Goal: Task Accomplishment & Management: Manage account settings

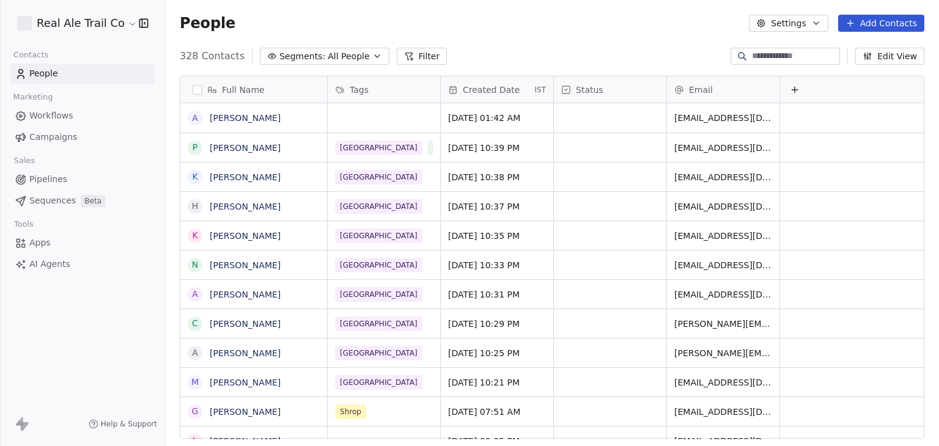
scroll to position [383, 764]
click at [79, 15] on html "Real Ale Trail Co Contacts People Marketing Workflows Campaigns Sales Pipelines…" at bounding box center [469, 223] width 939 height 446
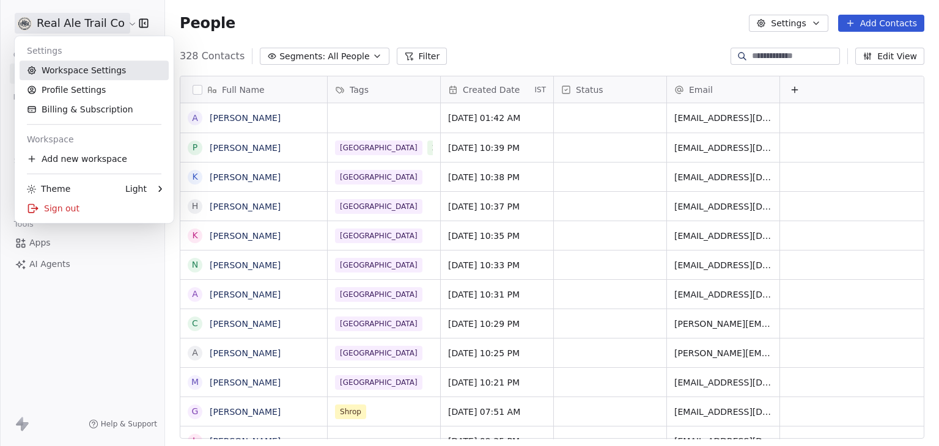
click at [73, 75] on link "Workspace Settings" at bounding box center [94, 71] width 149 height 20
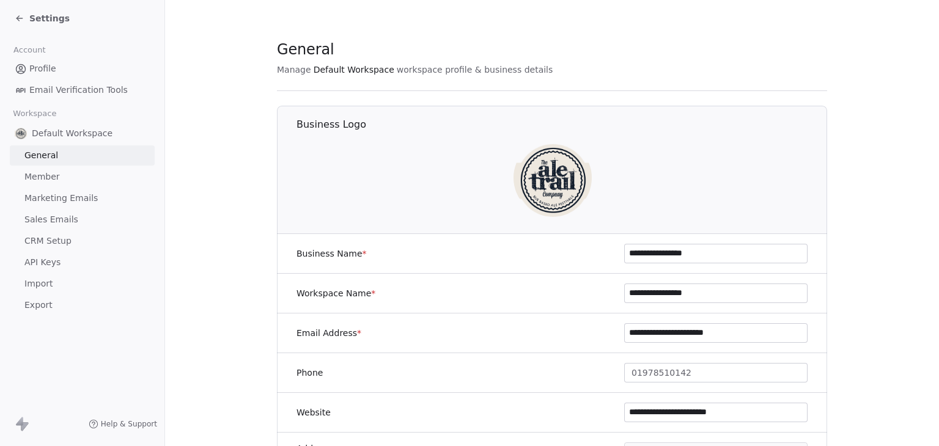
click at [61, 198] on span "Marketing Emails" at bounding box center [60, 198] width 73 height 13
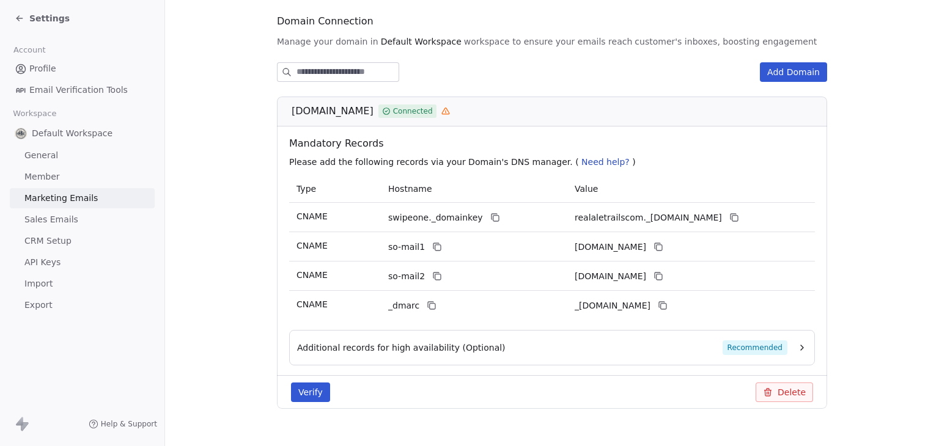
scroll to position [153, 0]
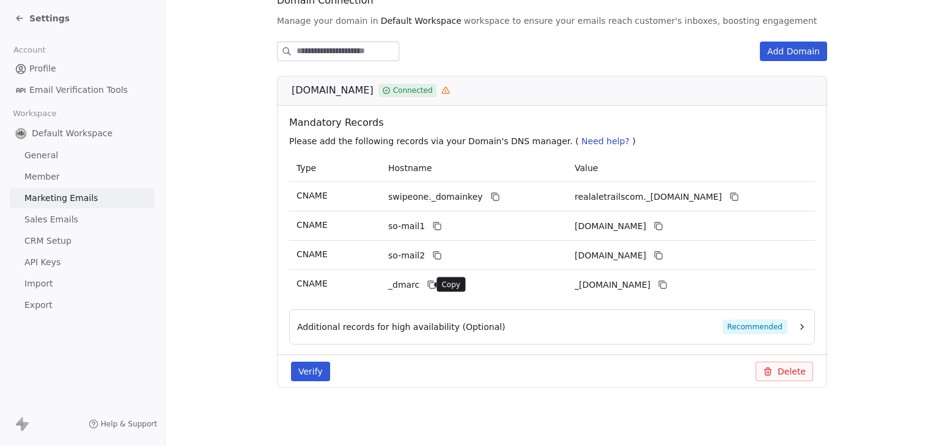
click at [427, 287] on icon at bounding box center [432, 285] width 10 height 10
click at [435, 226] on icon at bounding box center [438, 227] width 6 height 6
click at [429, 281] on button at bounding box center [431, 284] width 15 height 15
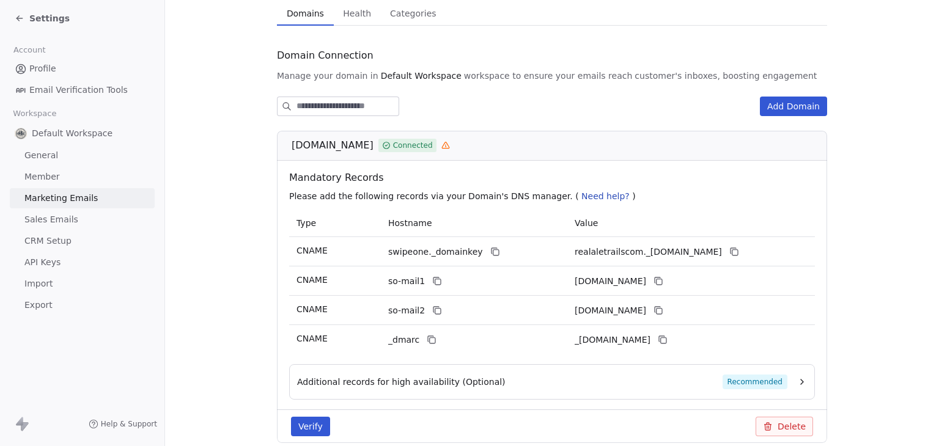
scroll to position [92, 0]
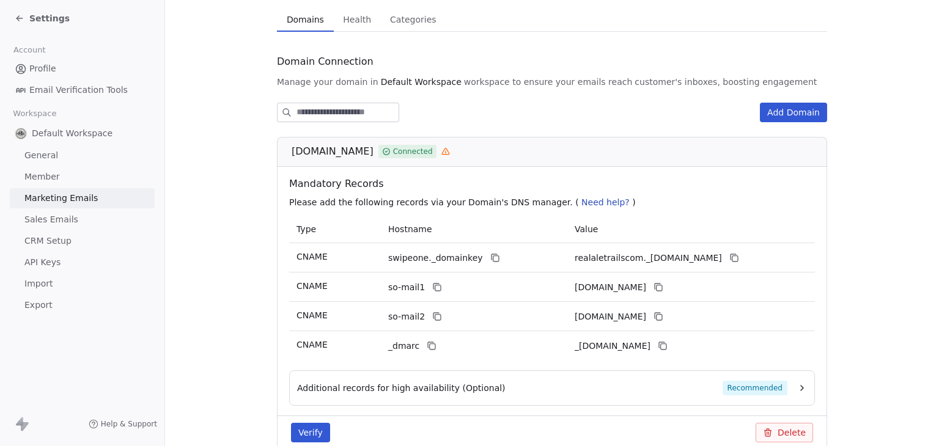
click at [37, 16] on span "Settings" at bounding box center [49, 18] width 40 height 12
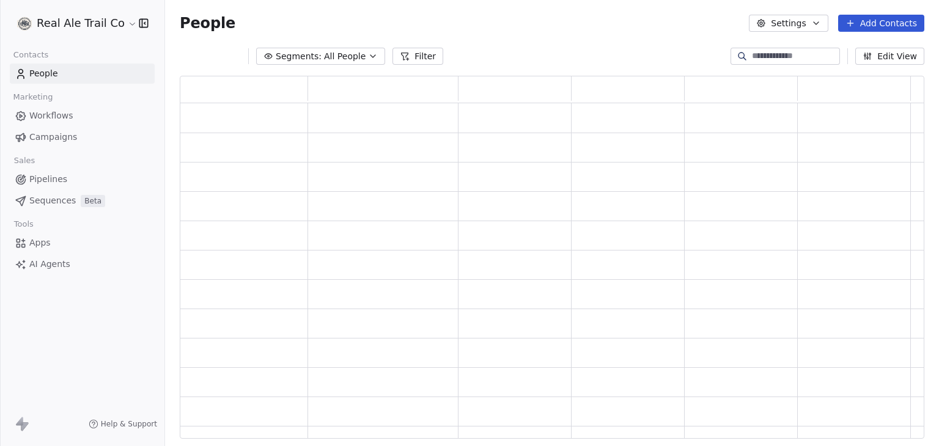
scroll to position [353, 735]
click at [56, 24] on html "Real Ale Trail Co Contacts People Marketing Workflows Campaigns Sales Pipelines…" at bounding box center [469, 223] width 939 height 446
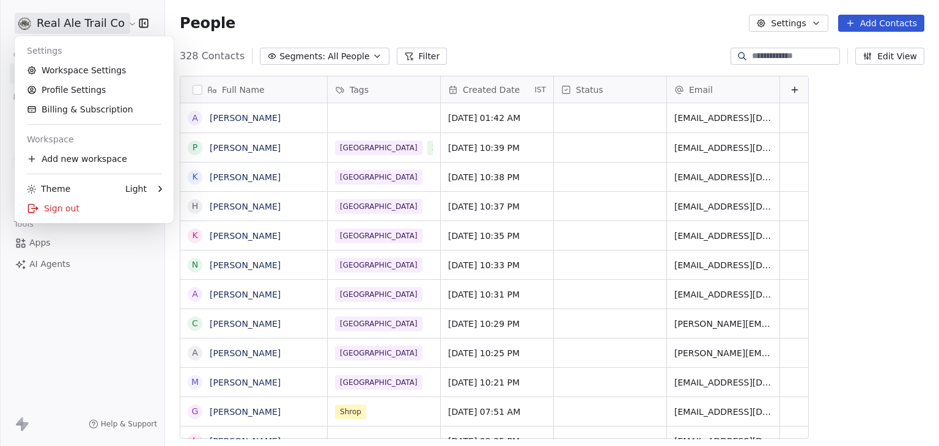
scroll to position [383, 764]
click at [86, 211] on div "Sign out" at bounding box center [94, 209] width 149 height 20
